Goal: Task Accomplishment & Management: Use online tool/utility

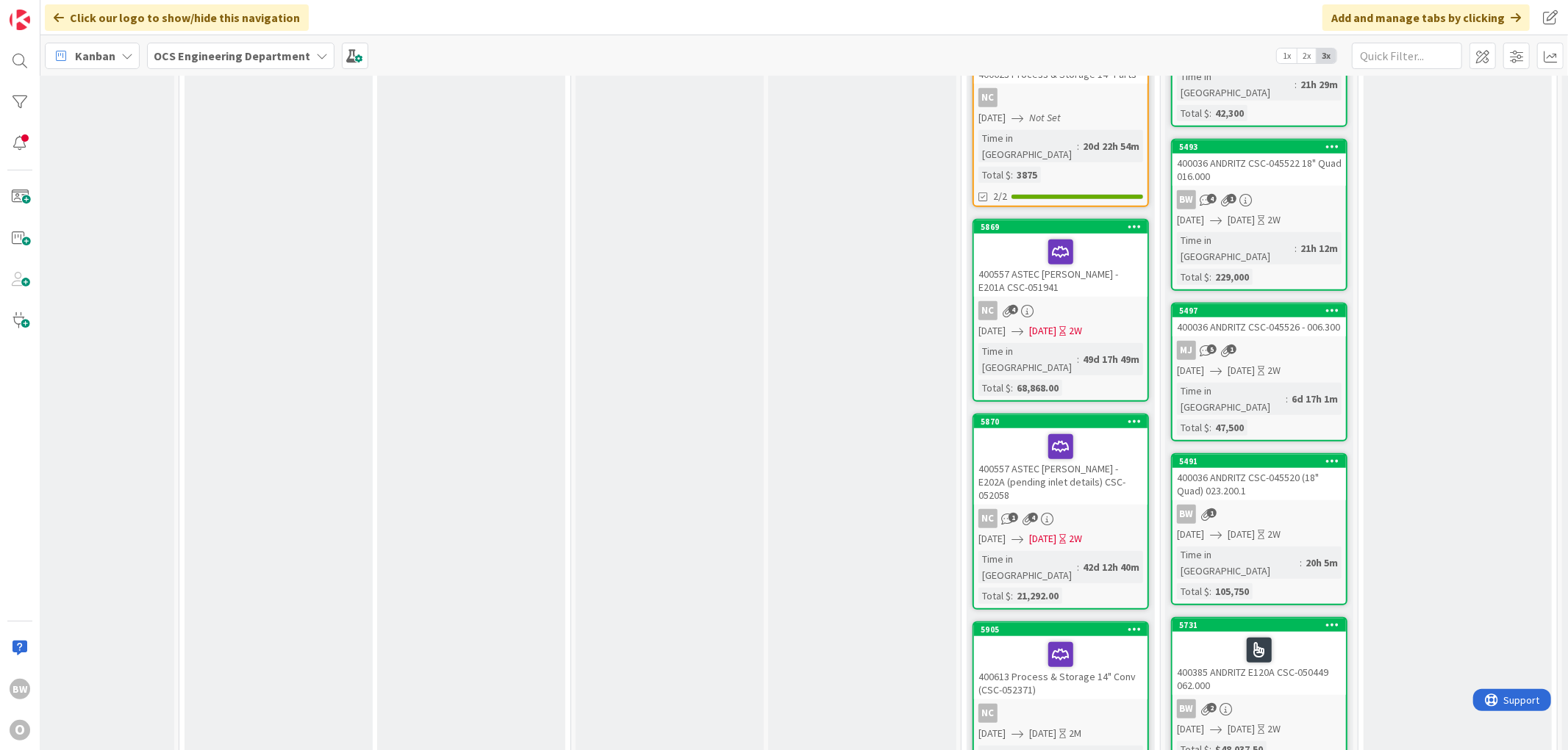
scroll to position [979, 59]
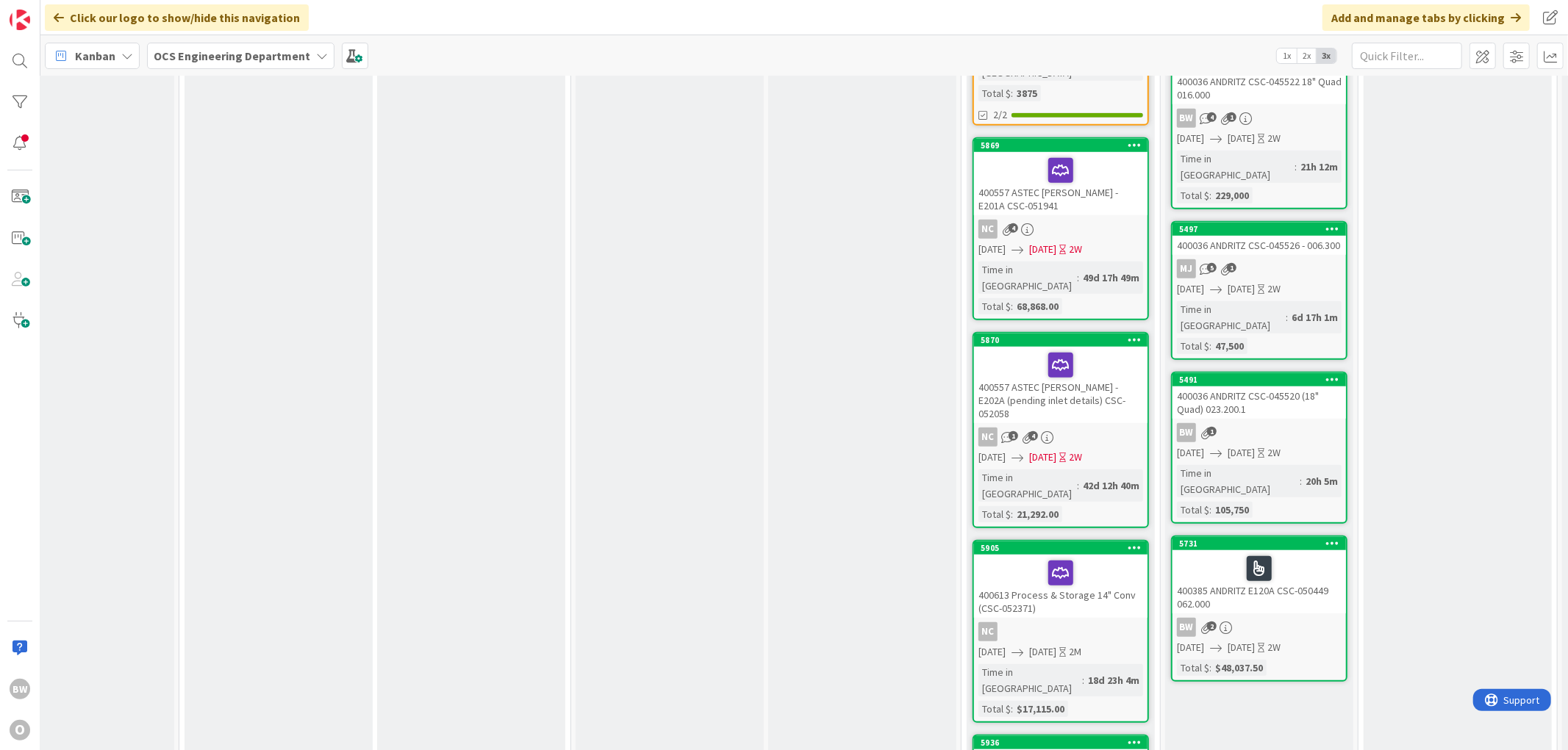
click at [702, 484] on div at bounding box center [1259, 569] width 165 height 30
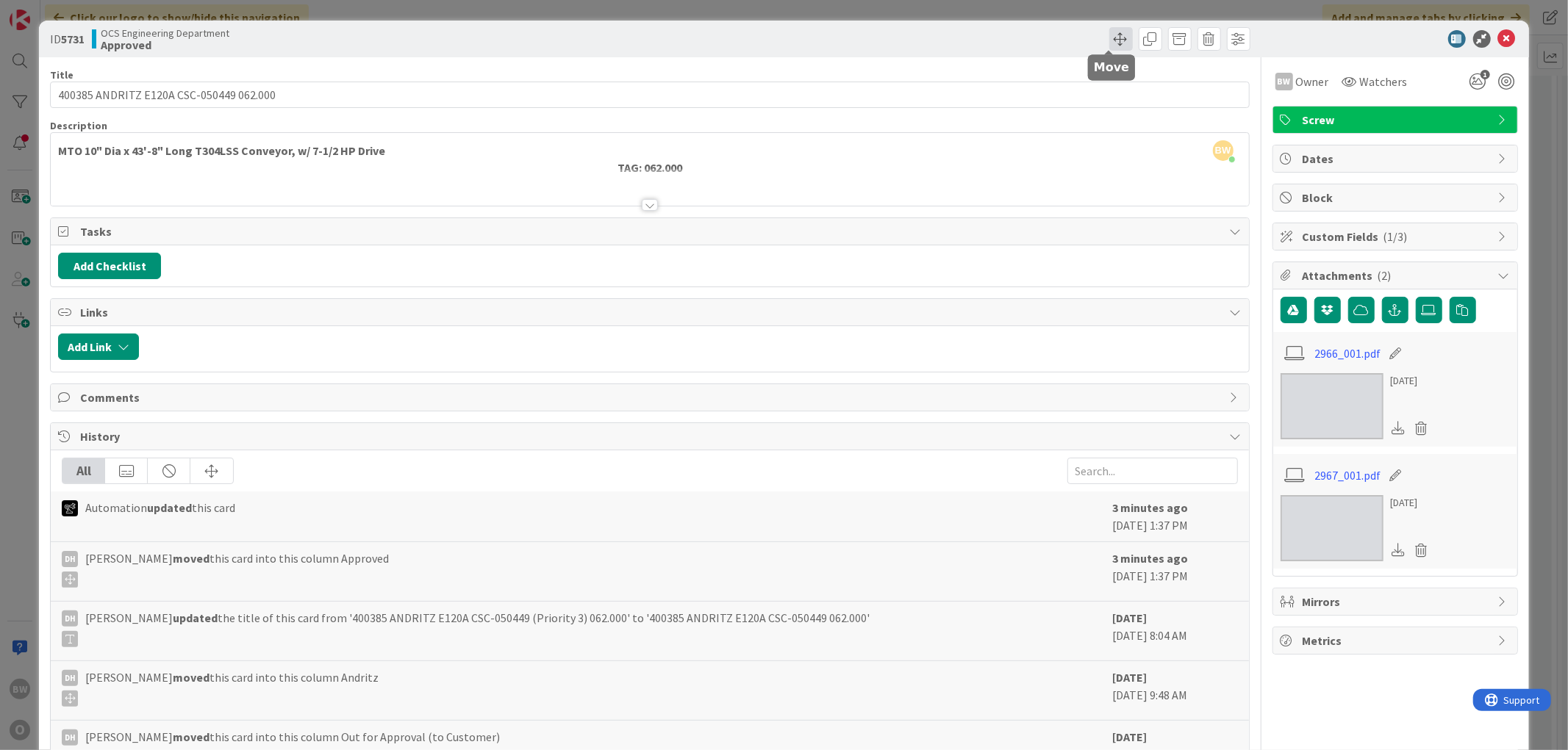
click at [702, 42] on span at bounding box center [1120, 39] width 24 height 24
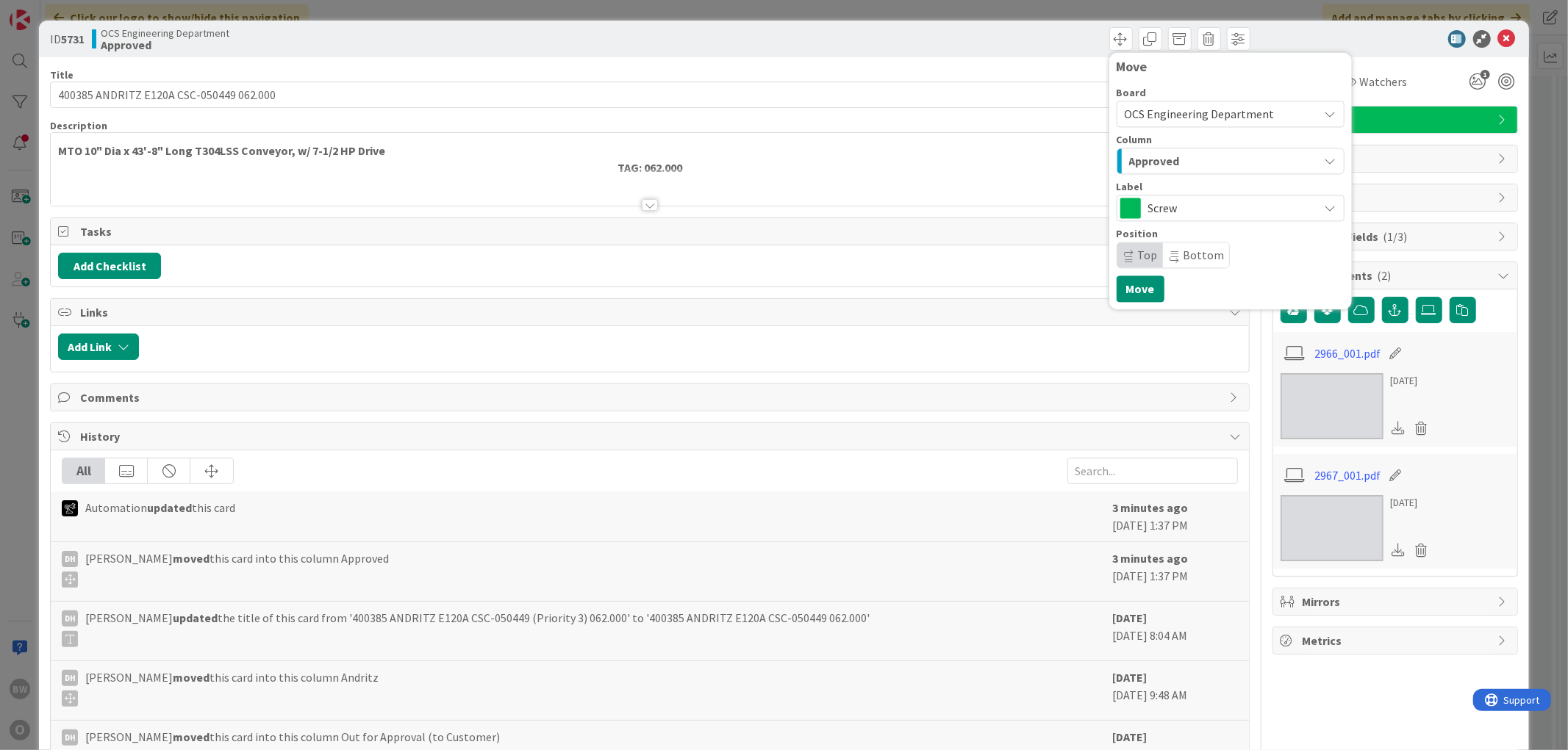
click at [702, 160] on span "Approved" at bounding box center [1154, 161] width 50 height 19
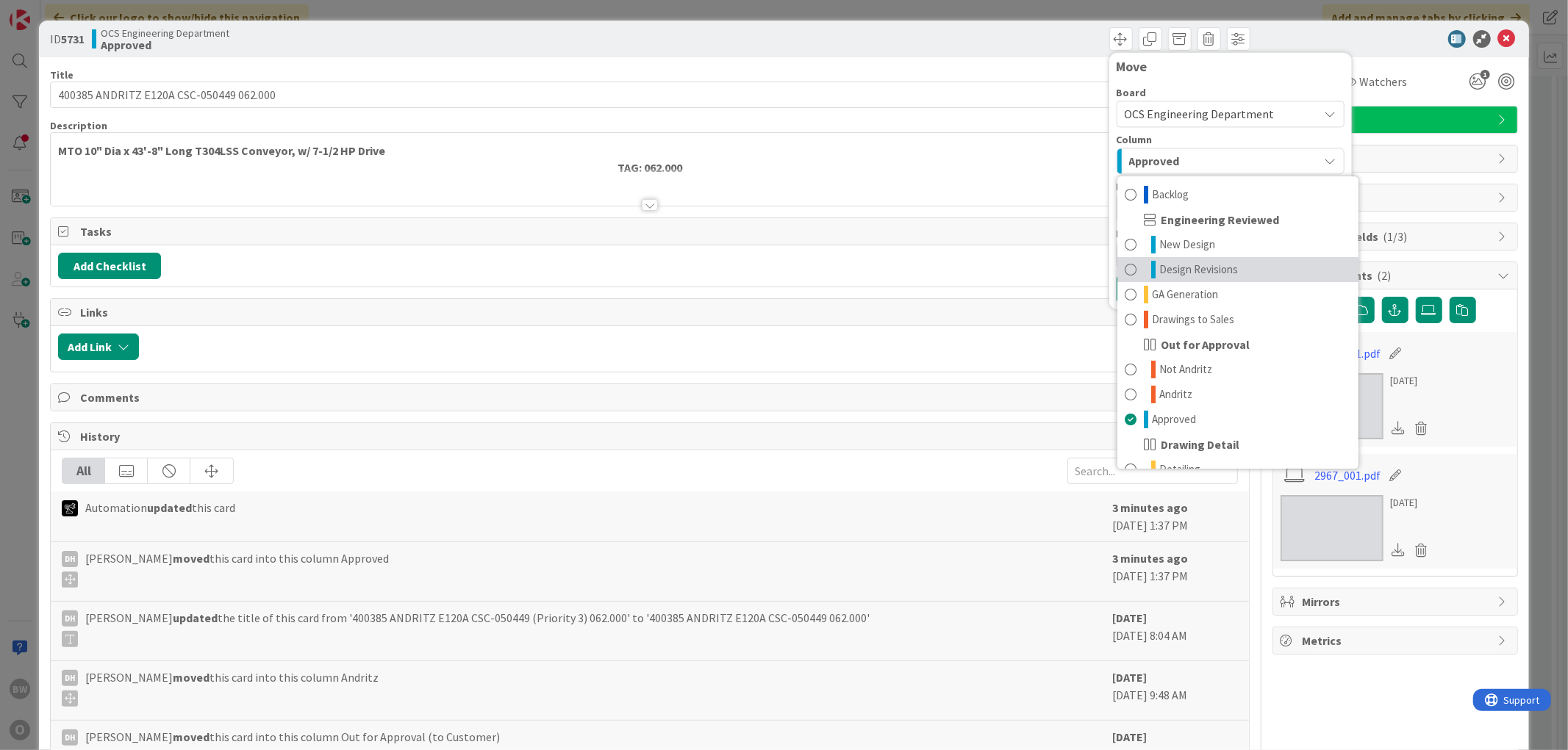
click at [702, 272] on span "Design Revisions" at bounding box center [1198, 269] width 79 height 18
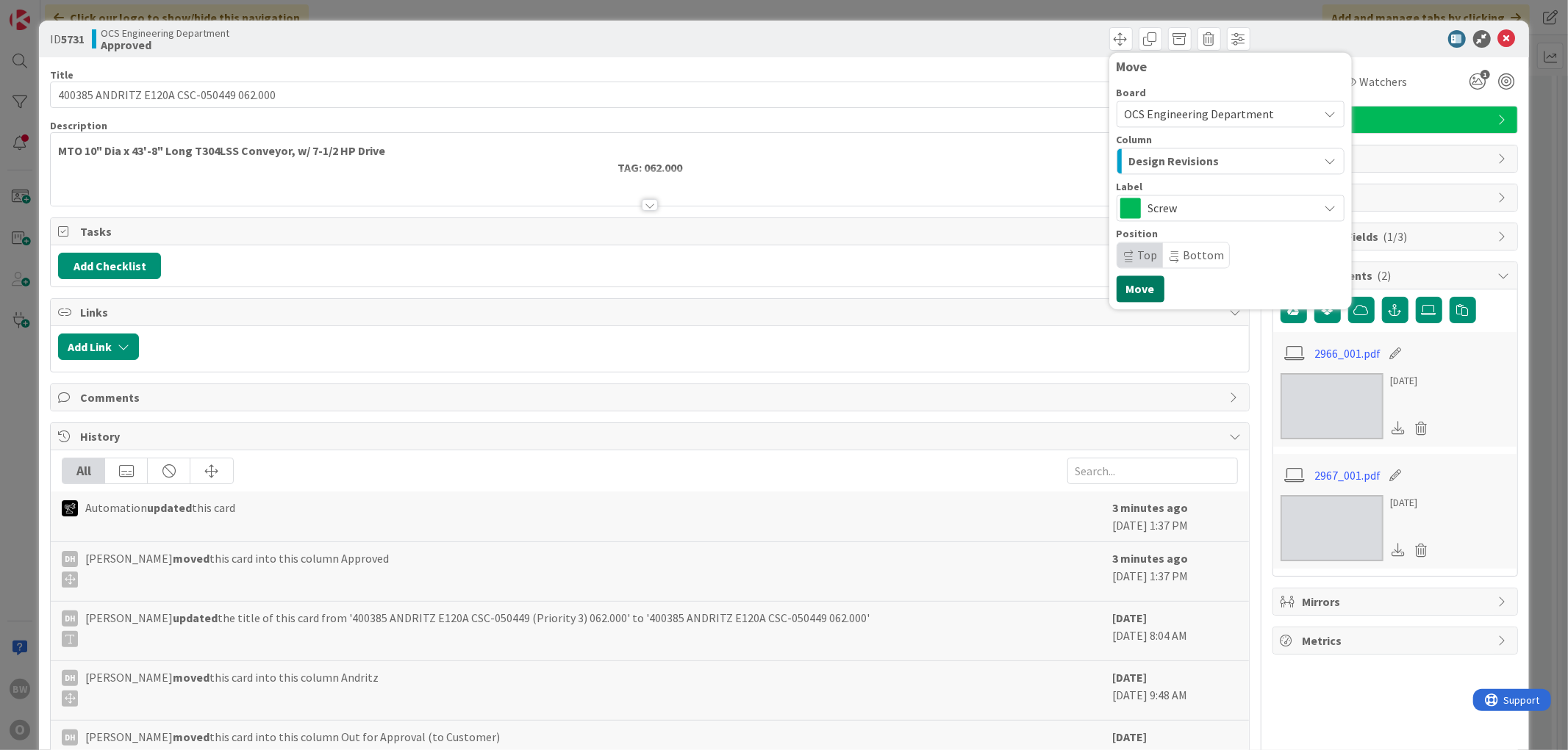
click at [702, 290] on button "Move" at bounding box center [1140, 288] width 48 height 27
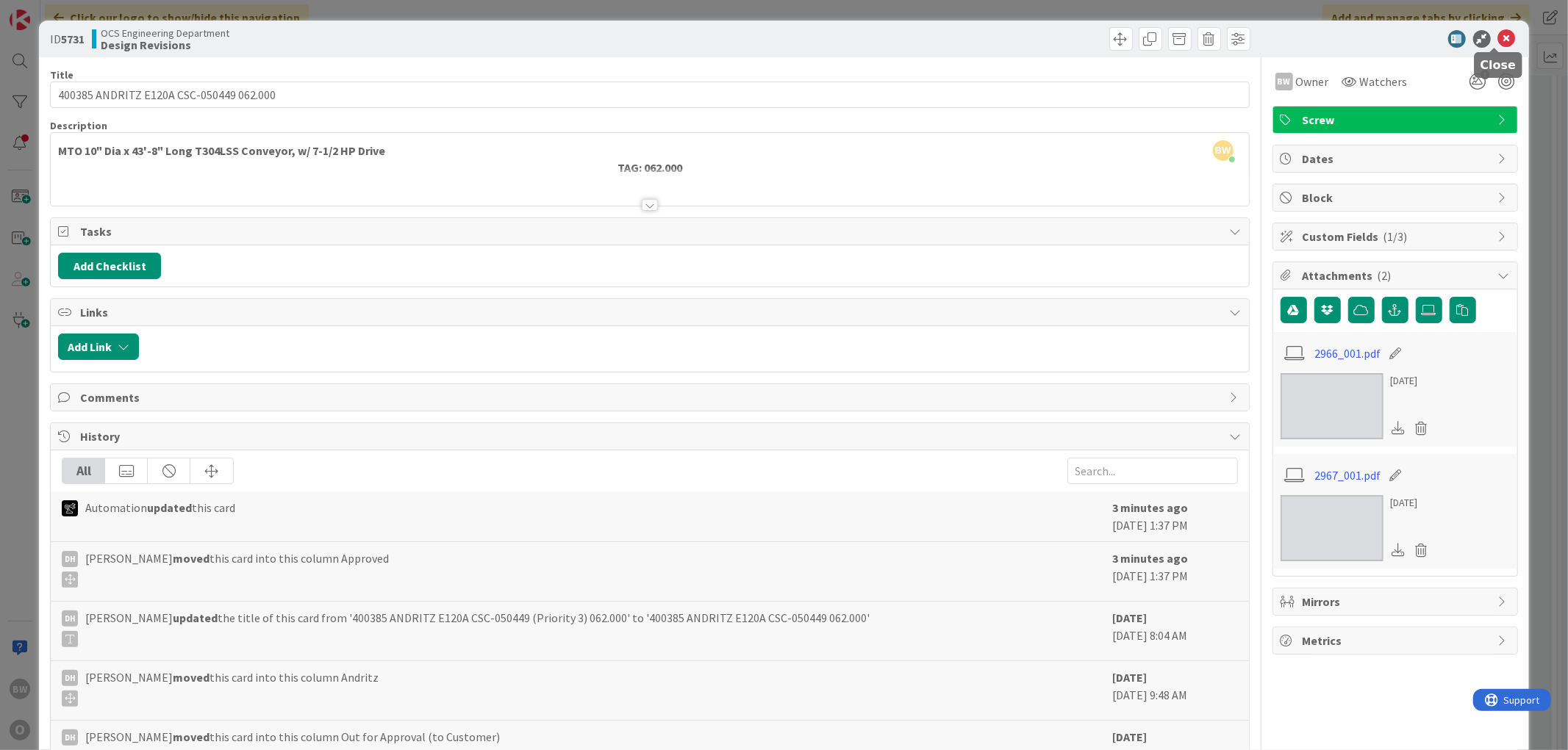
click at [702, 37] on icon at bounding box center [1506, 39] width 18 height 18
